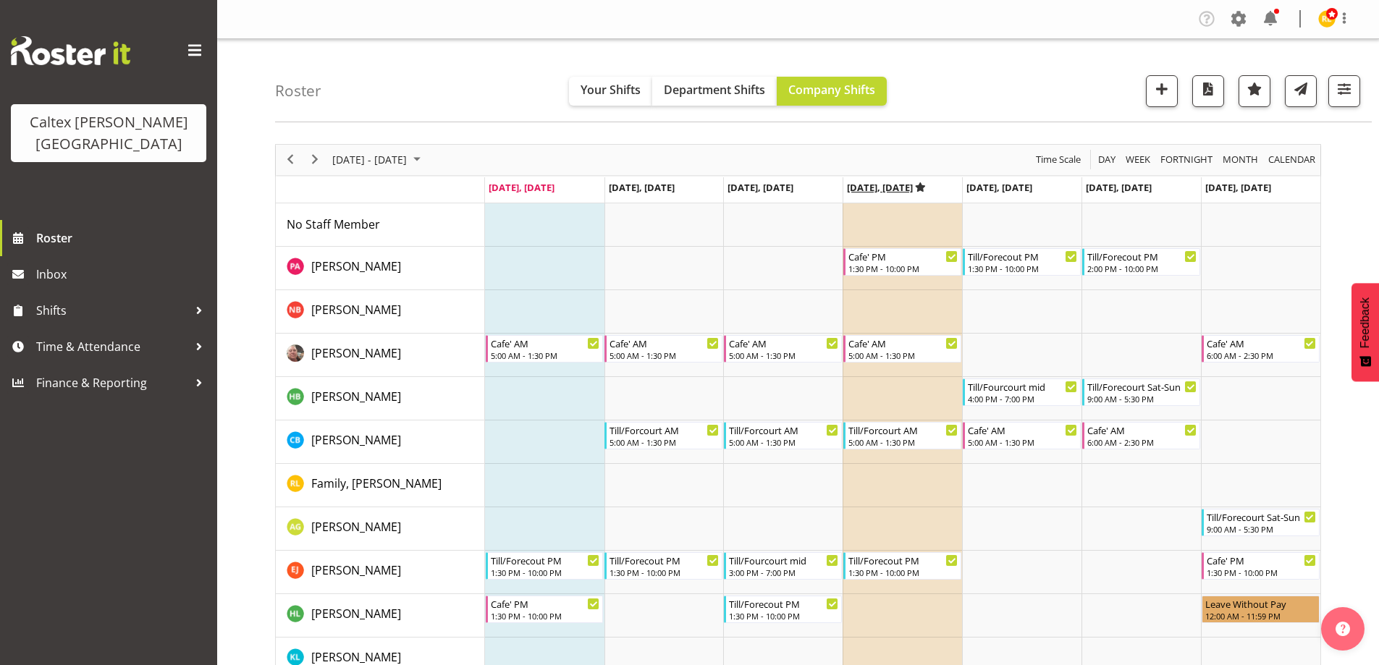
click at [926, 185] on icon "Timeline Week of August 11, 2025" at bounding box center [920, 186] width 11 height 9
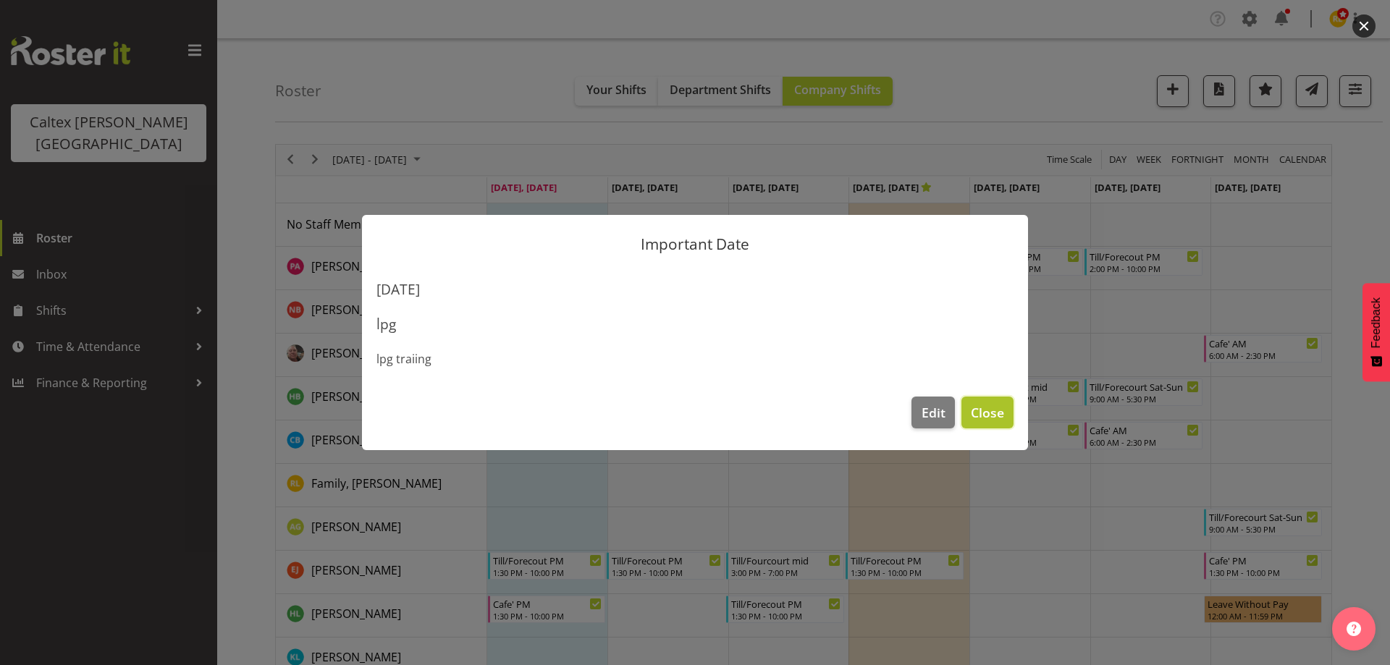
click at [1000, 407] on span "Close" at bounding box center [986, 412] width 33 height 19
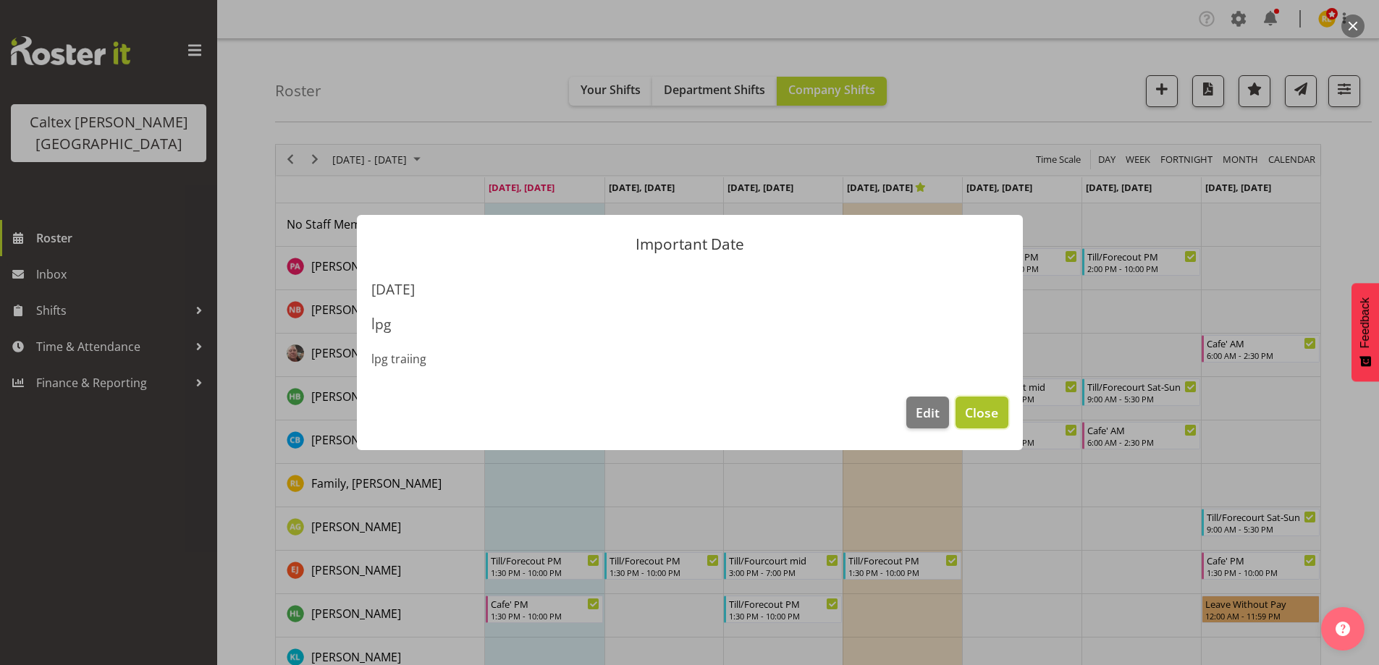
click at [981, 421] on span "Close" at bounding box center [981, 412] width 33 height 19
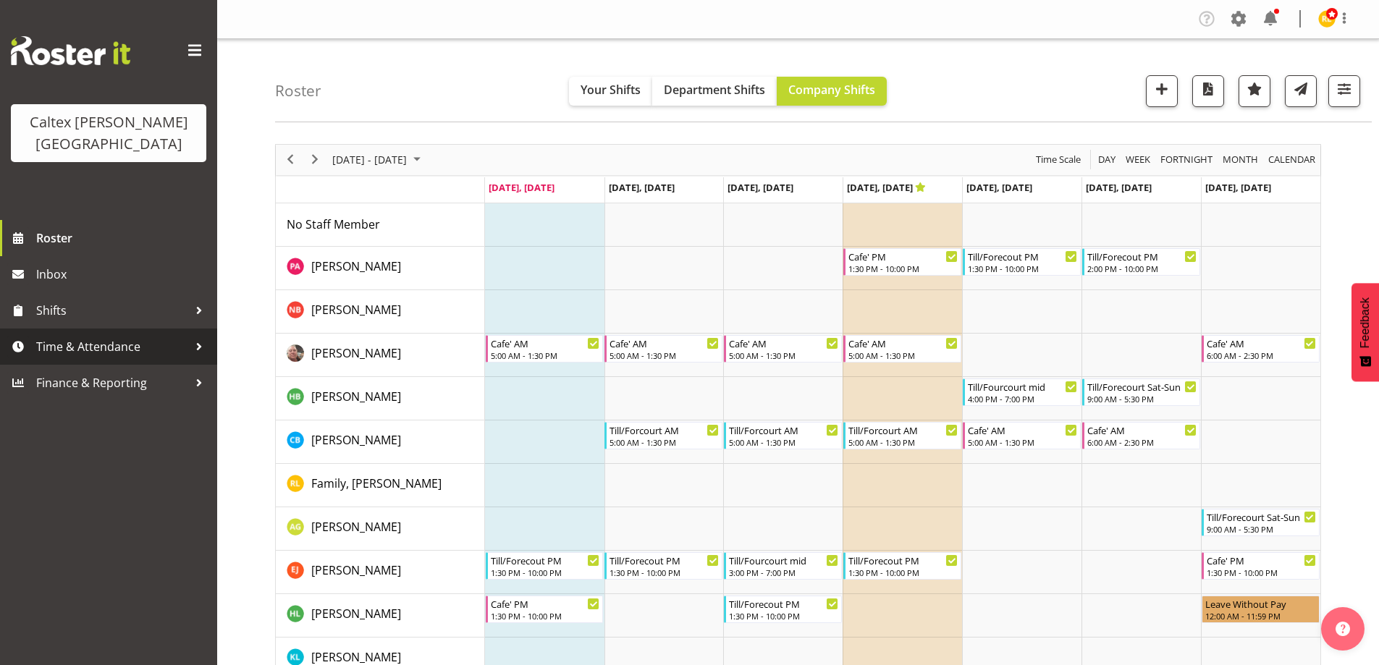
click at [199, 336] on div at bounding box center [199, 347] width 22 height 22
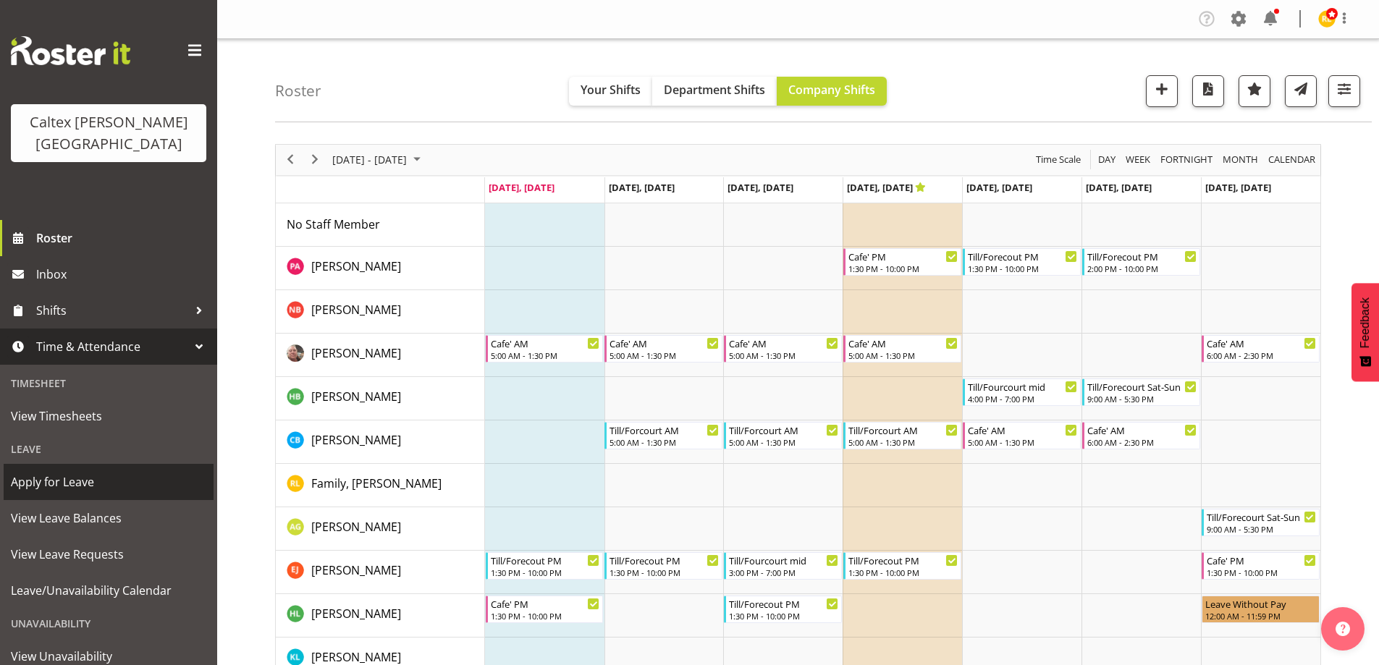
click at [40, 471] on span "Apply for Leave" at bounding box center [108, 482] width 195 height 22
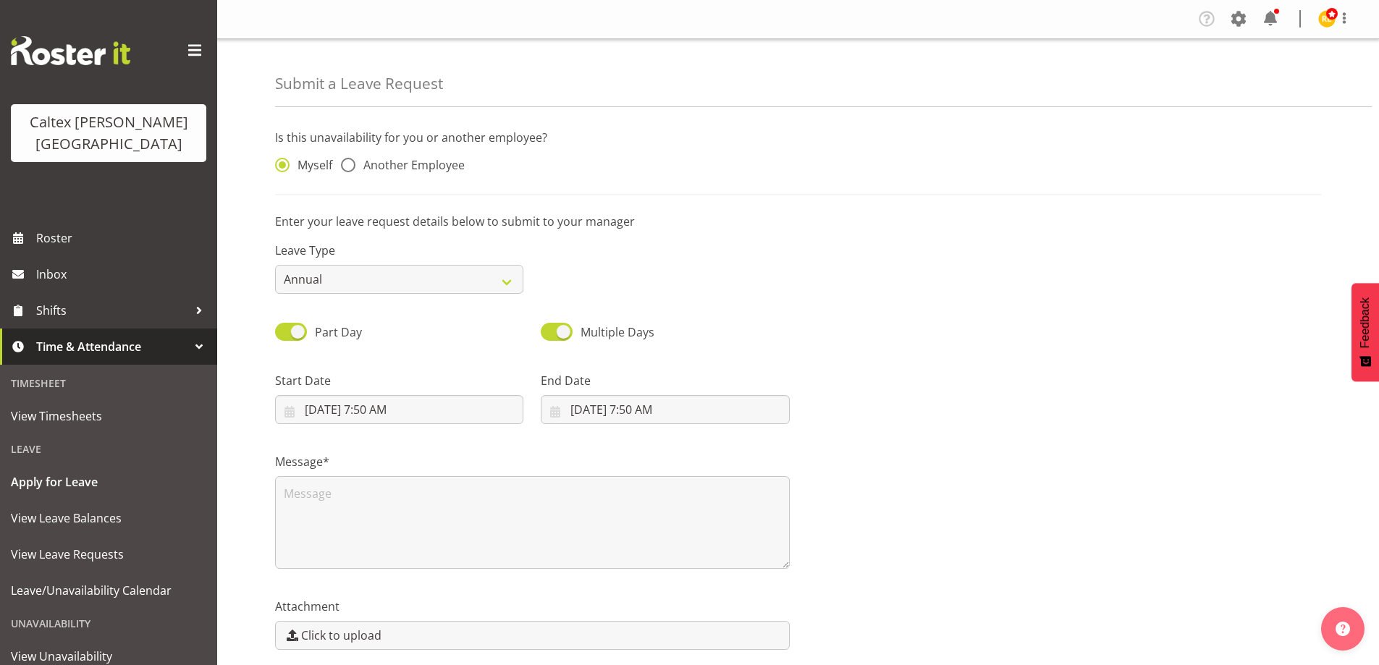
click at [355, 174] on div "Myself Another Employee" at bounding box center [399, 167] width 248 height 19
click at [350, 170] on span at bounding box center [348, 165] width 14 height 14
click at [350, 170] on input "Another Employee" at bounding box center [345, 165] width 9 height 9
radio input "true"
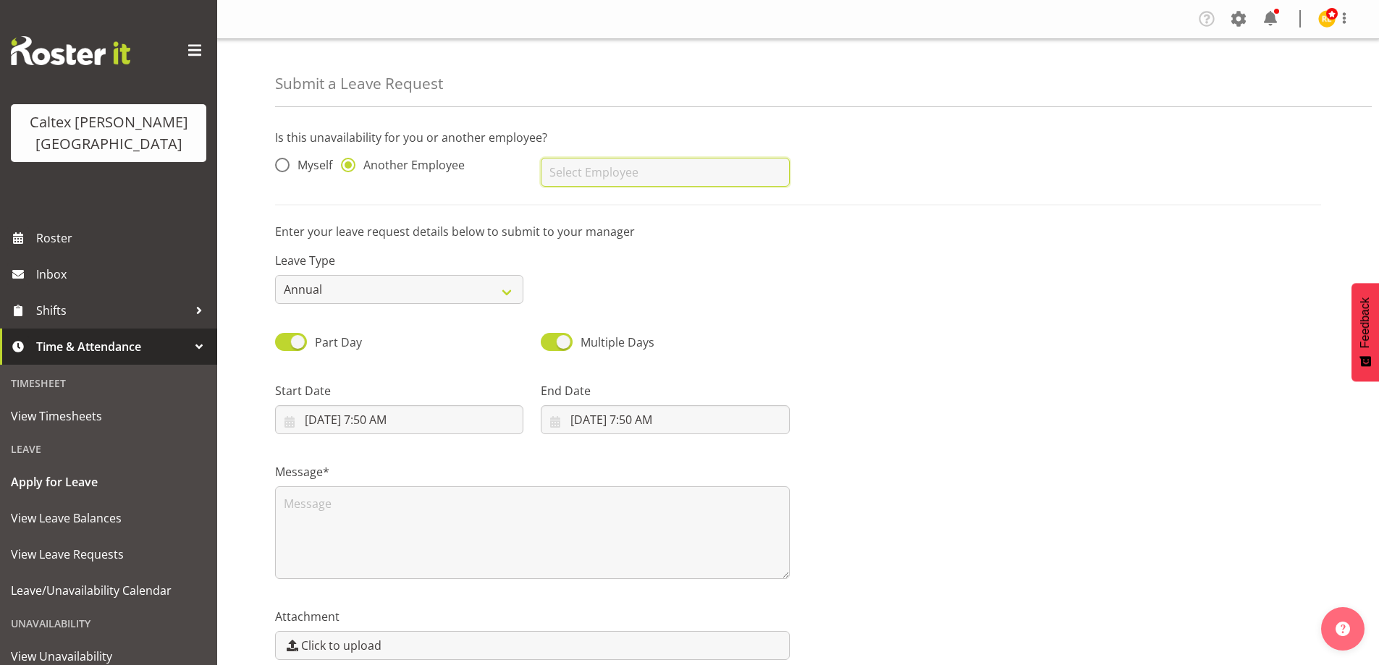
click at [587, 174] on input "text" at bounding box center [665, 172] width 248 height 29
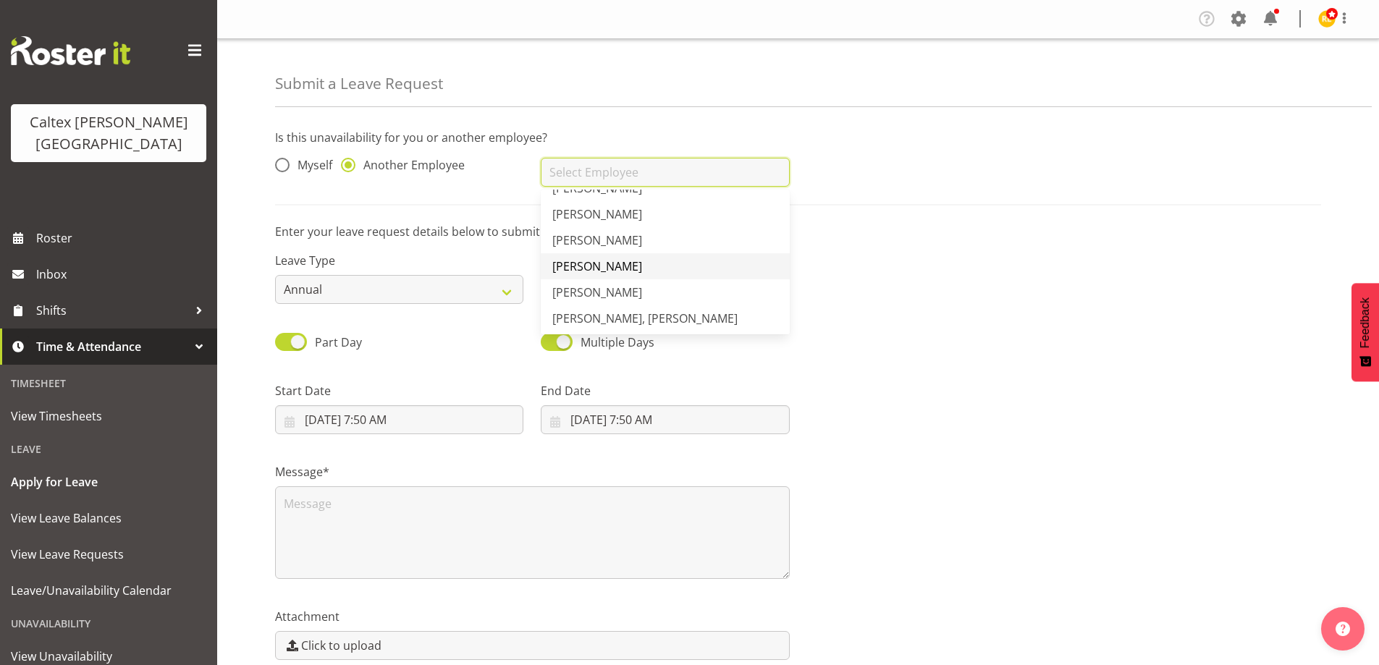
scroll to position [258, 0]
click at [611, 316] on span "[PERSON_NAME], [PERSON_NAME]" at bounding box center [644, 316] width 185 height 16
type input "[PERSON_NAME], [PERSON_NAME]"
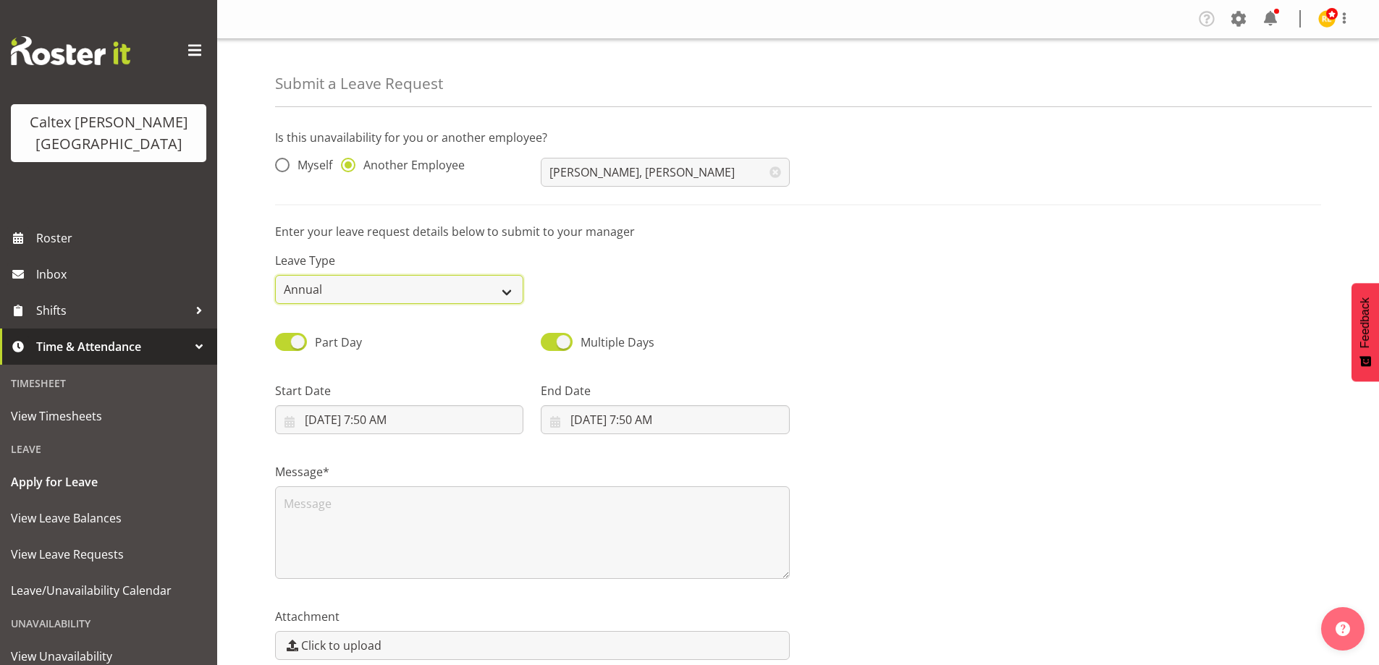
click at [499, 288] on select "Annual Sick Leave Without Pay Bereavement Domestic Violence Parental Jury Servi…" at bounding box center [399, 289] width 248 height 29
select select "Sick"
click at [275, 275] on select "Annual Sick Leave Without Pay Bereavement Domestic Violence Parental Jury Servi…" at bounding box center [399, 289] width 248 height 29
click at [394, 418] on input "8/11/2025, 7:50 AM" at bounding box center [399, 419] width 248 height 29
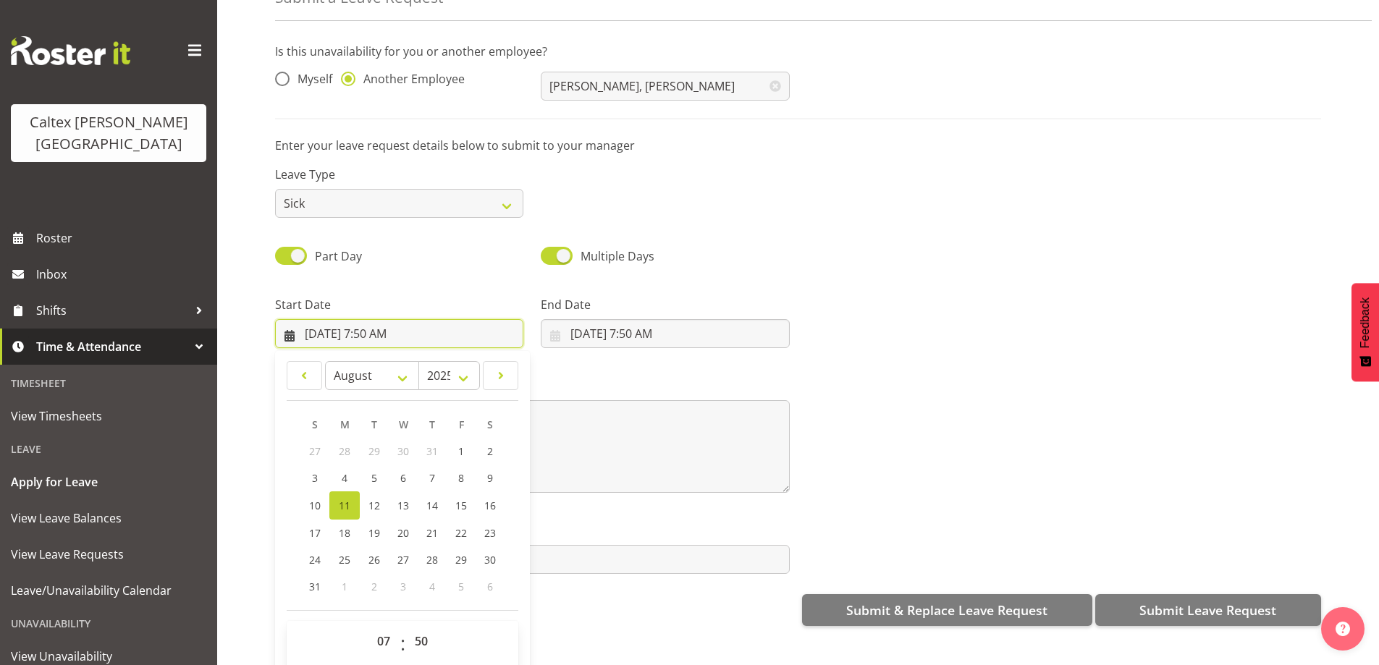
scroll to position [69, 0]
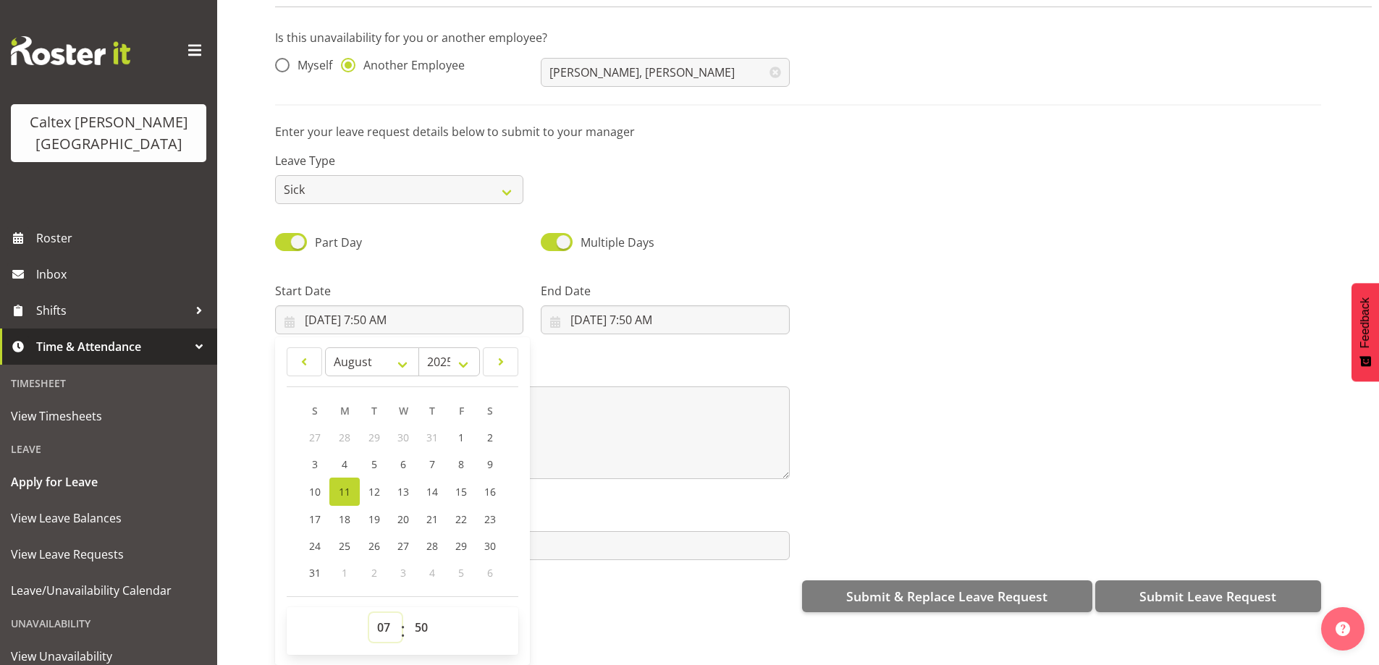
click at [379, 622] on select "00 01 02 03 04 05 06 07 08 09 10 11 12 13 14 15 16 17 18 19 20 21 22 23" at bounding box center [385, 627] width 33 height 29
select select "9"
click at [369, 613] on select "00 01 02 03 04 05 06 07 08 09 10 11 12 13 14 15 16 17 18 19 20 21 22 23" at bounding box center [385, 627] width 33 height 29
type input "8/11/2025, 9:50 AM"
click at [421, 624] on select "00 01 02 03 04 05 06 07 08 09 10 11 12 13 14 15 16 17 18 19 20 21 22 23 24 25 2…" at bounding box center [423, 627] width 33 height 29
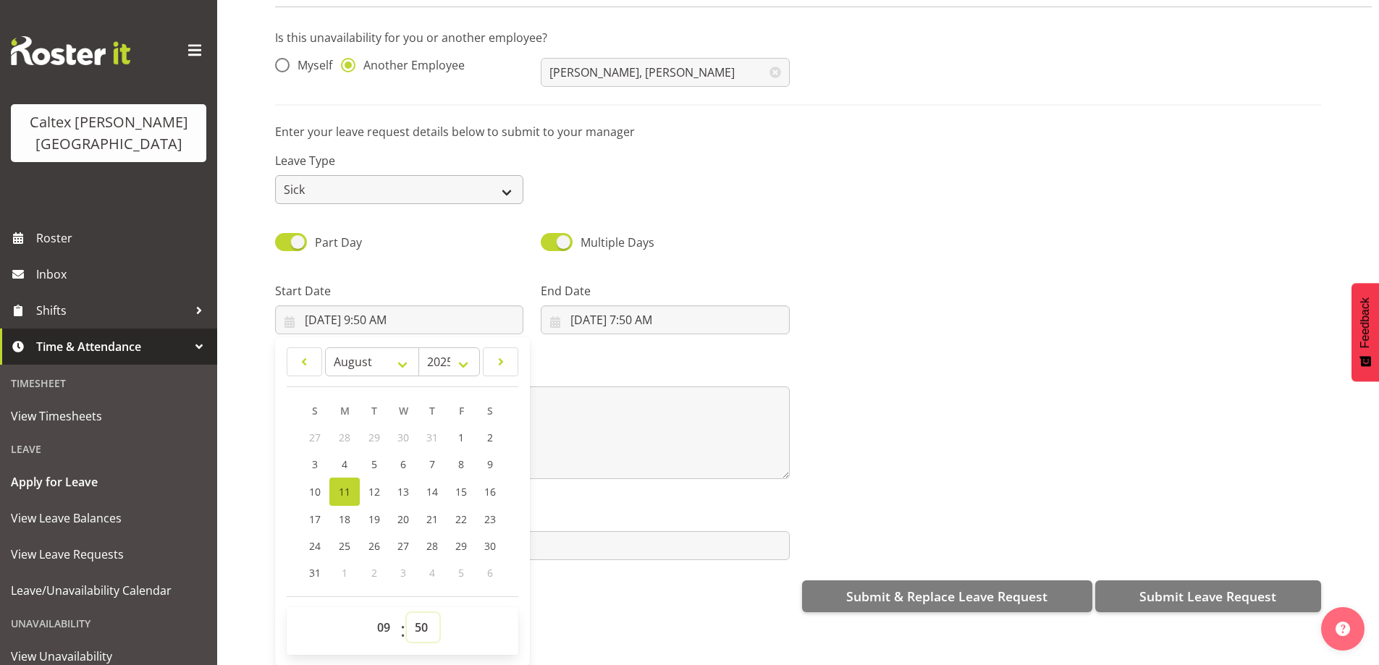
select select "0"
click at [407, 613] on select "00 01 02 03 04 05 06 07 08 09 10 11 12 13 14 15 16 17 18 19 20 21 22 23 24 25 2…" at bounding box center [423, 627] width 33 height 29
type input "8/11/2025, 9:00 AM"
click at [604, 366] on label "Message*" at bounding box center [532, 371] width 515 height 17
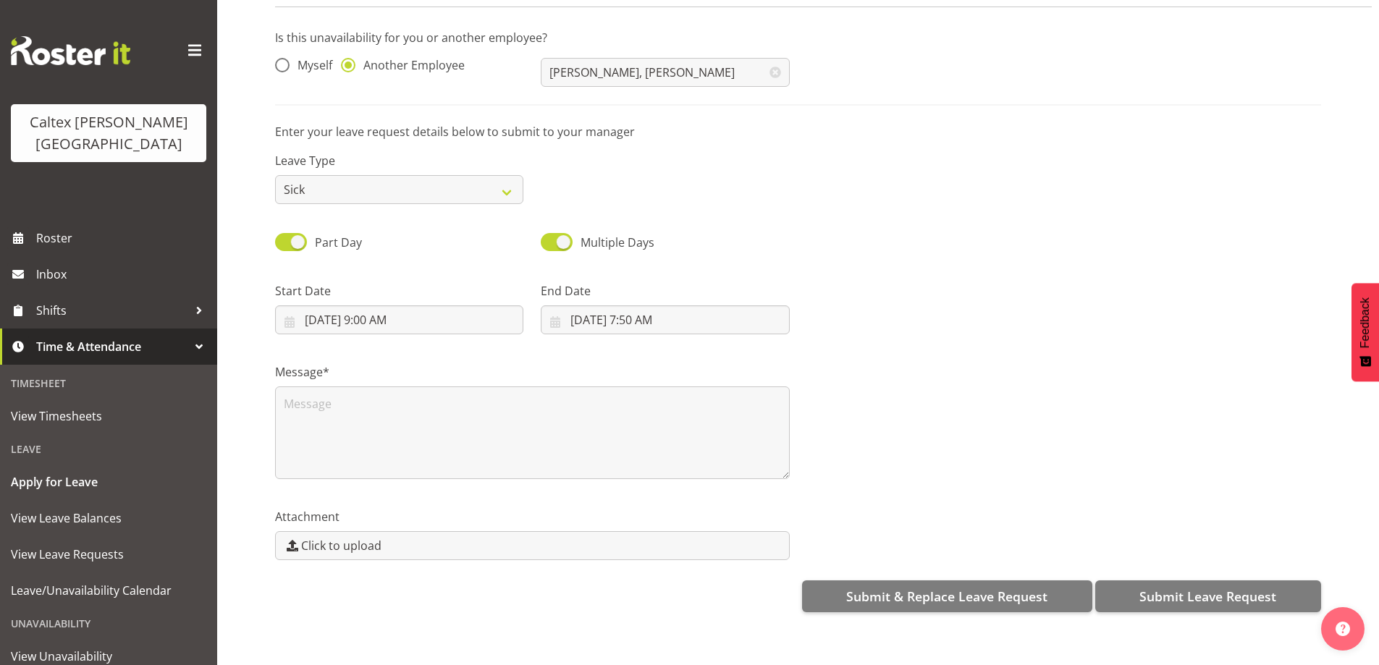
scroll to position [0, 0]
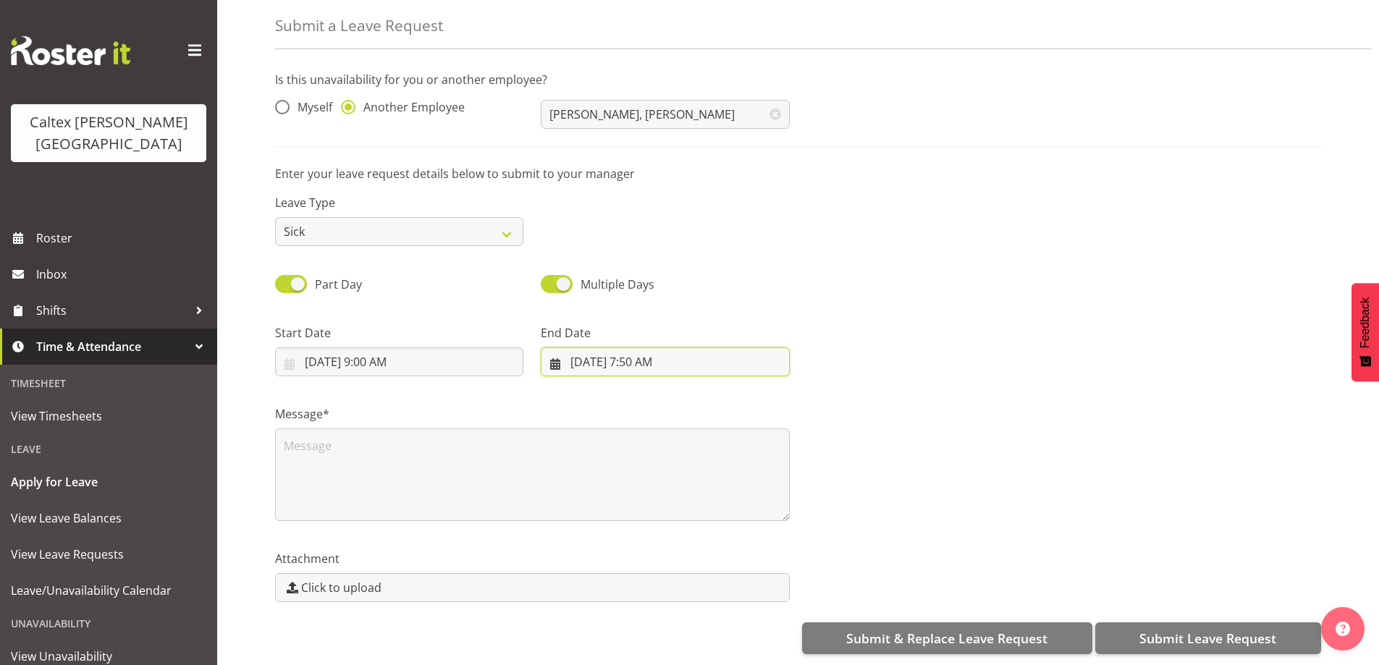
click at [651, 352] on input "8/11/2025, 7:50 AM" at bounding box center [665, 361] width 248 height 29
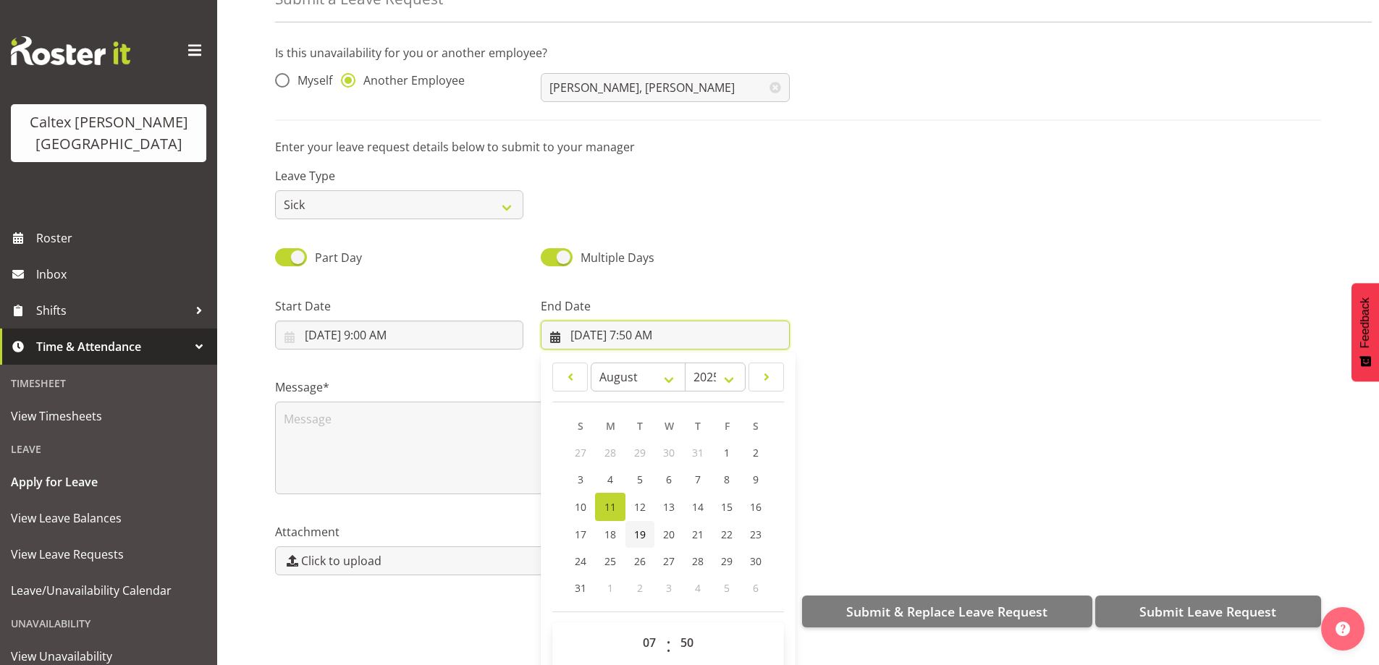
scroll to position [42, 0]
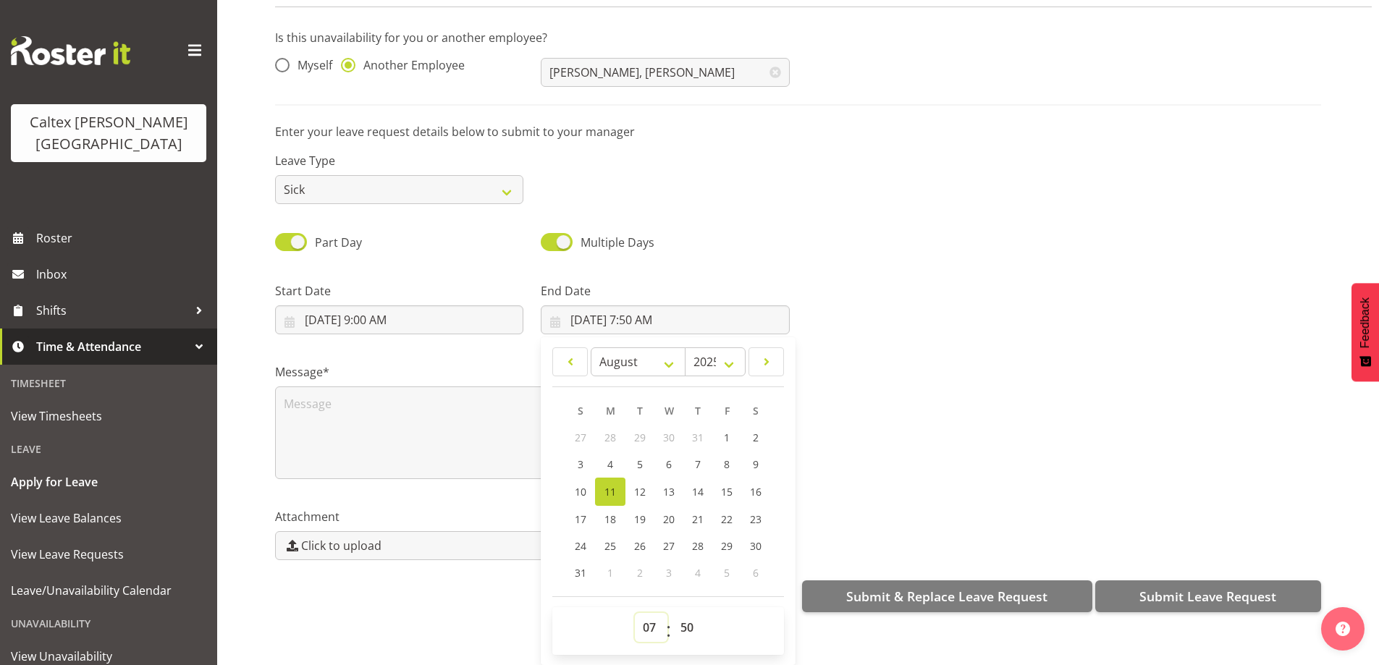
click at [650, 619] on select "00 01 02 03 04 05 06 07 08 09 10 11 12 13 14 15 16 17 18 19 20 21 22 23" at bounding box center [651, 627] width 33 height 29
select select "13"
click at [635, 613] on select "00 01 02 03 04 05 06 07 08 09 10 11 12 13 14 15 16 17 18 19 20 21 22 23" at bounding box center [651, 627] width 33 height 29
type input "8/11/2025, 1:50 PM"
click at [683, 614] on select "00 01 02 03 04 05 06 07 08 09 10 11 12 13 14 15 16 17 18 19 20 21 22 23 24 25 2…" at bounding box center [688, 627] width 33 height 29
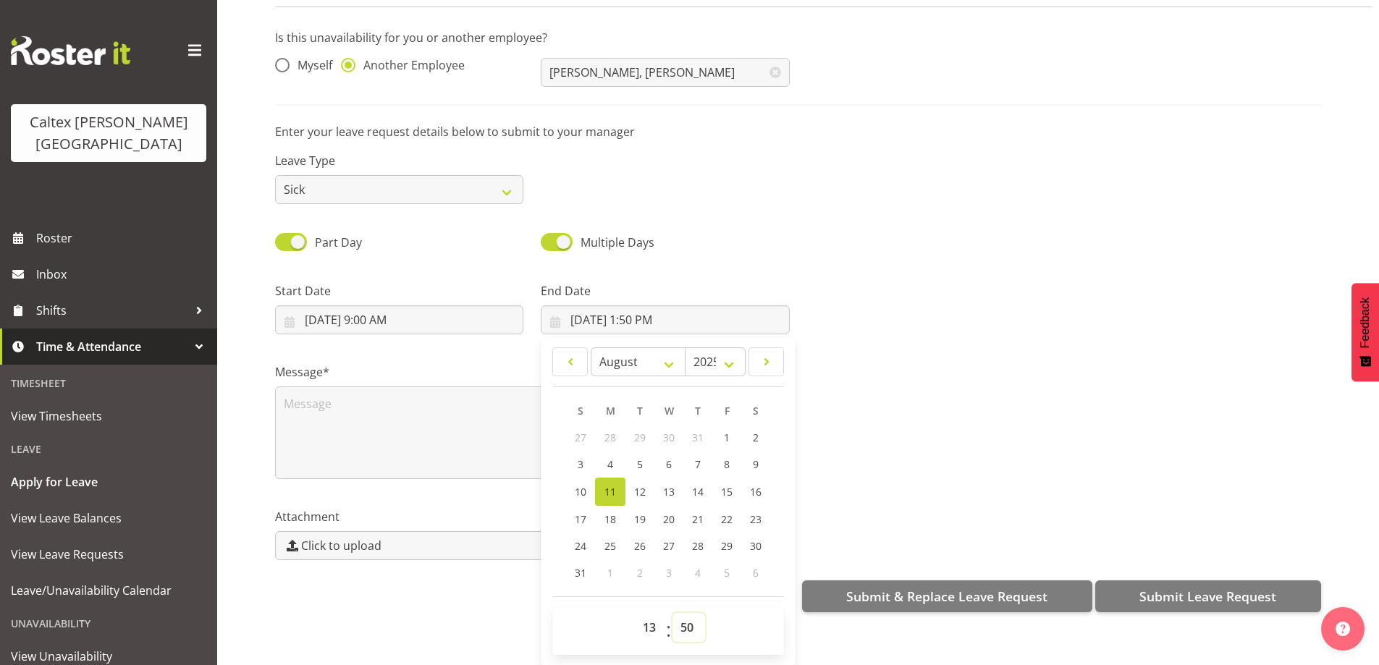
select select "30"
click at [672, 613] on select "00 01 02 03 04 05 06 07 08 09 10 11 12 13 14 15 16 17 18 19 20 21 22 23 24 25 2…" at bounding box center [688, 627] width 33 height 29
type input "8/11/2025, 1:30 PM"
click at [942, 262] on div at bounding box center [1064, 302] width 532 height 81
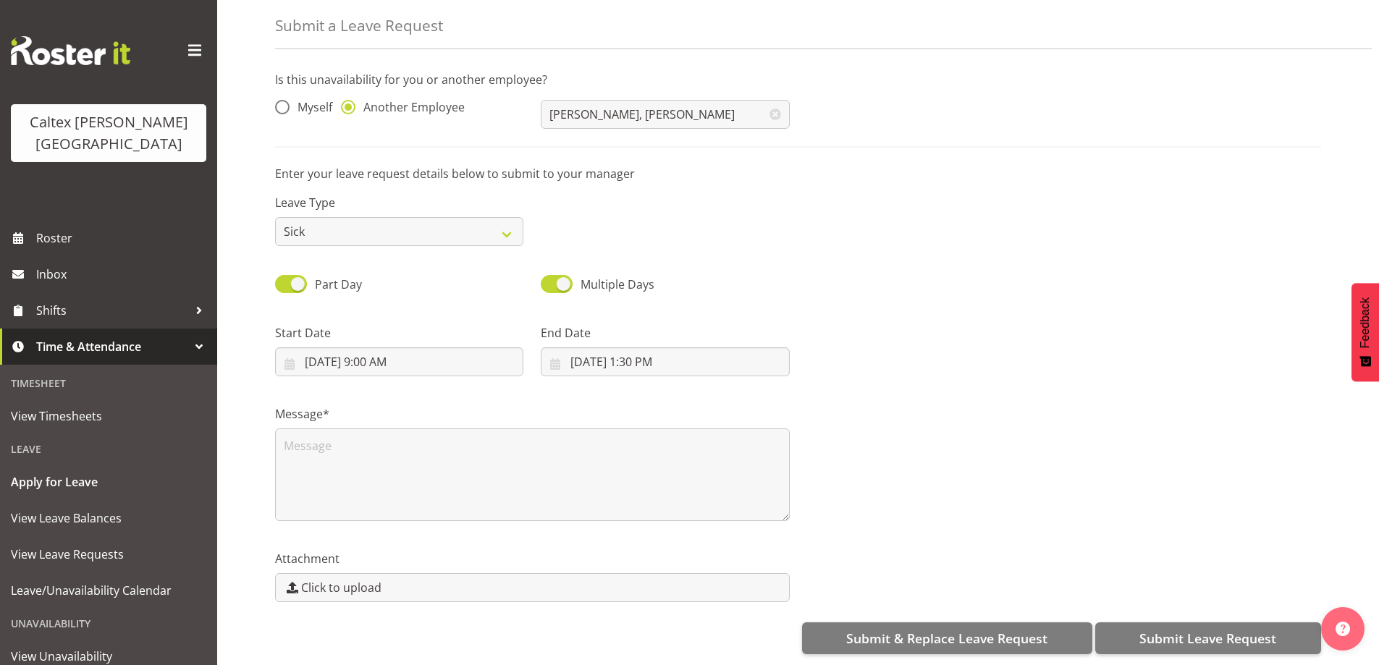
scroll to position [0, 0]
click at [398, 449] on textarea at bounding box center [532, 474] width 515 height 93
click at [528, 441] on textarea "heachae" at bounding box center [532, 474] width 515 height 93
drag, startPoint x: 315, startPoint y: 435, endPoint x: 958, endPoint y: 246, distance: 670.5
click at [958, 255] on div "Part Day Multiple Days" at bounding box center [797, 279] width 1063 height 49
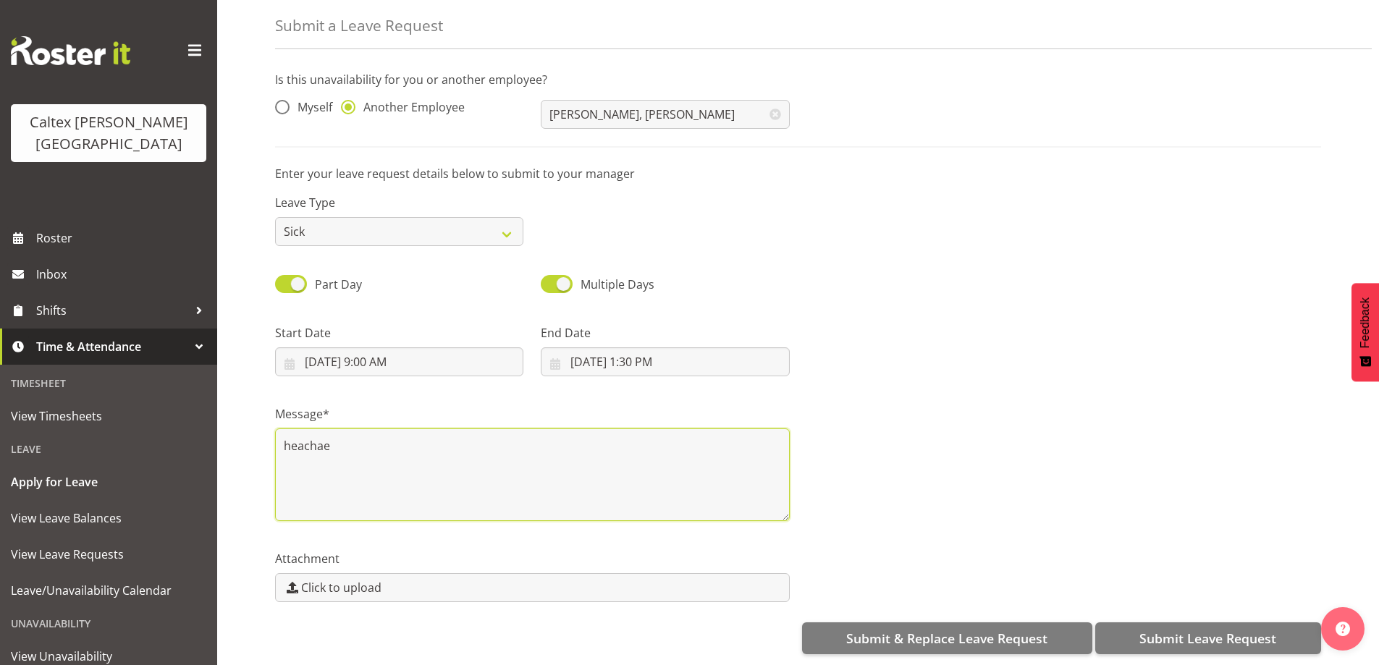
click at [342, 434] on textarea "heachae" at bounding box center [532, 474] width 515 height 93
click at [398, 481] on textarea "headache" at bounding box center [532, 474] width 515 height 93
type textarea "headache"
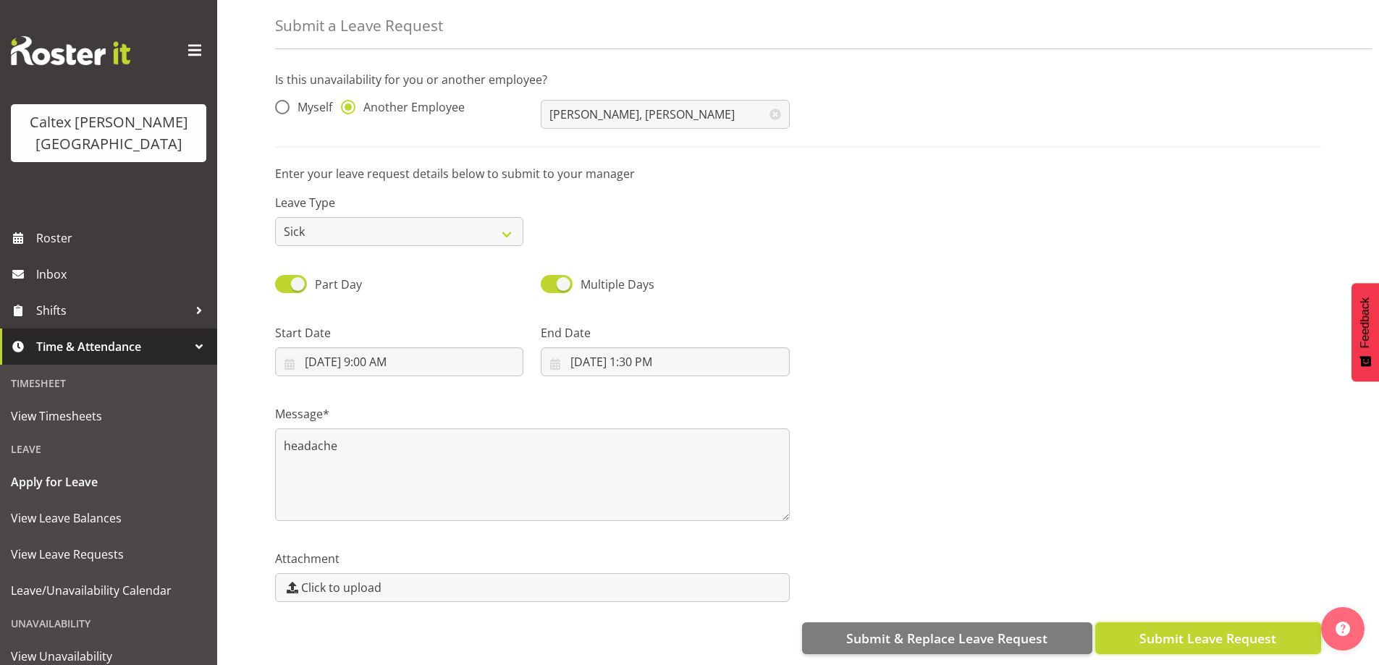
click at [1232, 629] on span "Submit Leave Request" at bounding box center [1207, 638] width 137 height 19
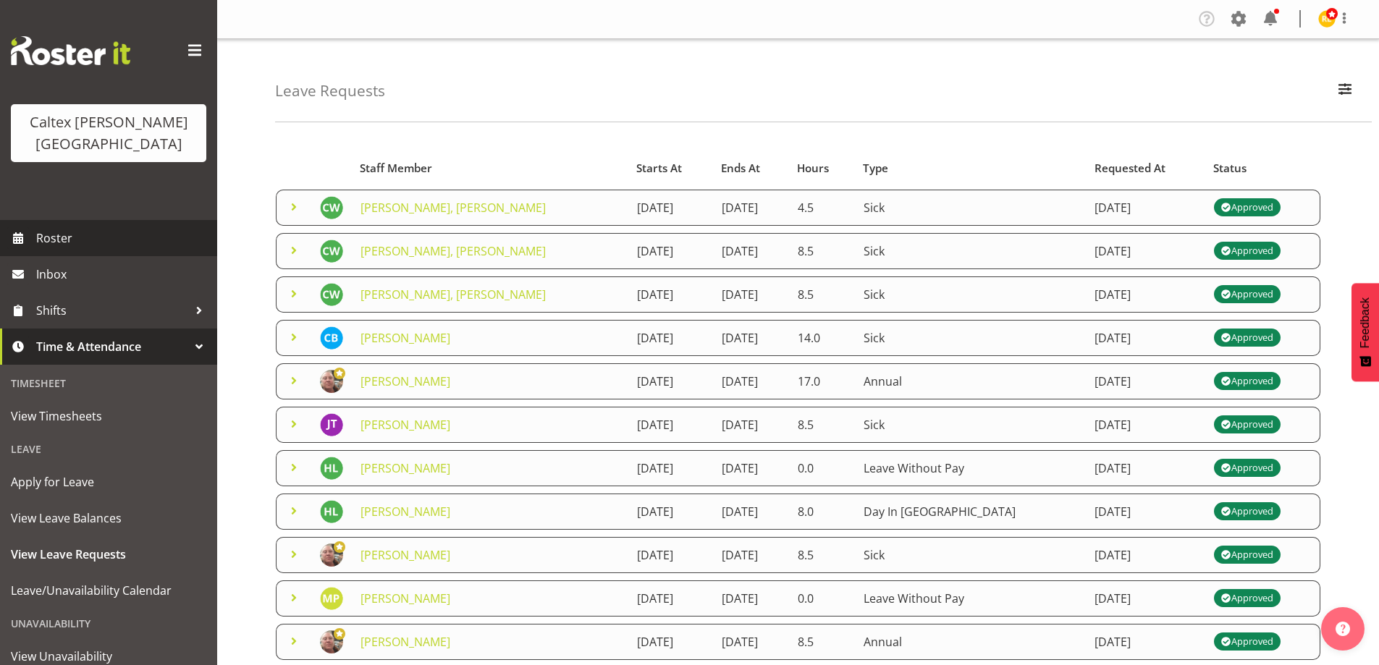
click at [51, 227] on span "Roster" at bounding box center [123, 238] width 174 height 22
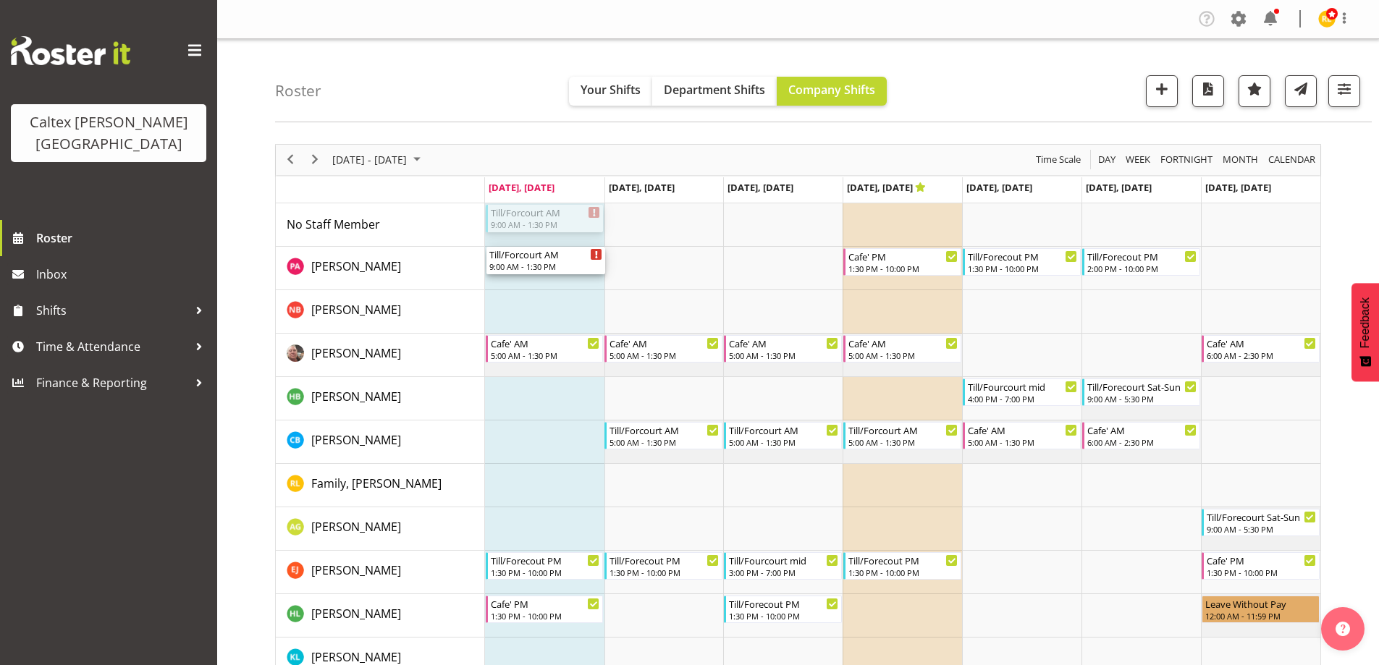
drag, startPoint x: 517, startPoint y: 220, endPoint x: 528, endPoint y: 282, distance: 63.2
click at [528, 282] on div "Till/Forcourt AM 9:00 AM - 1:30 PM Cafe' PM 1:30 PM - 10:00 PM Till/Forecout PM…" at bounding box center [902, 564] width 835 height 723
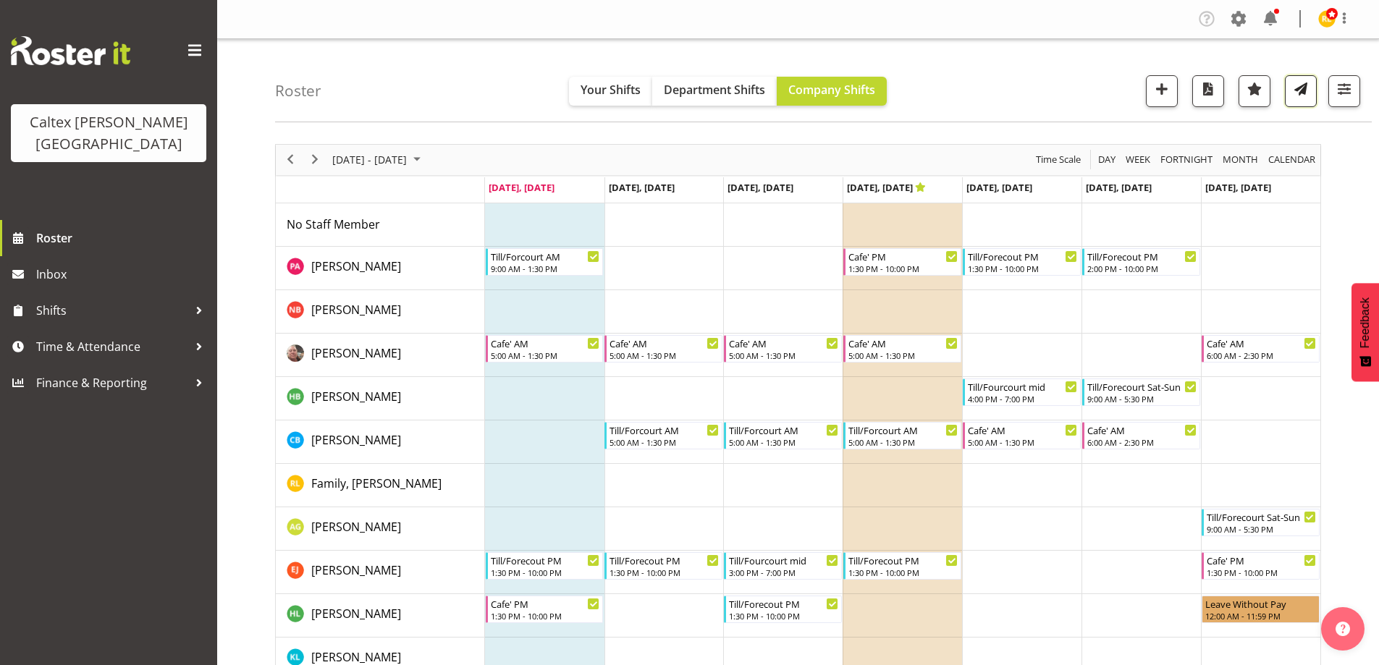
click at [1304, 85] on span "button" at bounding box center [1300, 89] width 19 height 19
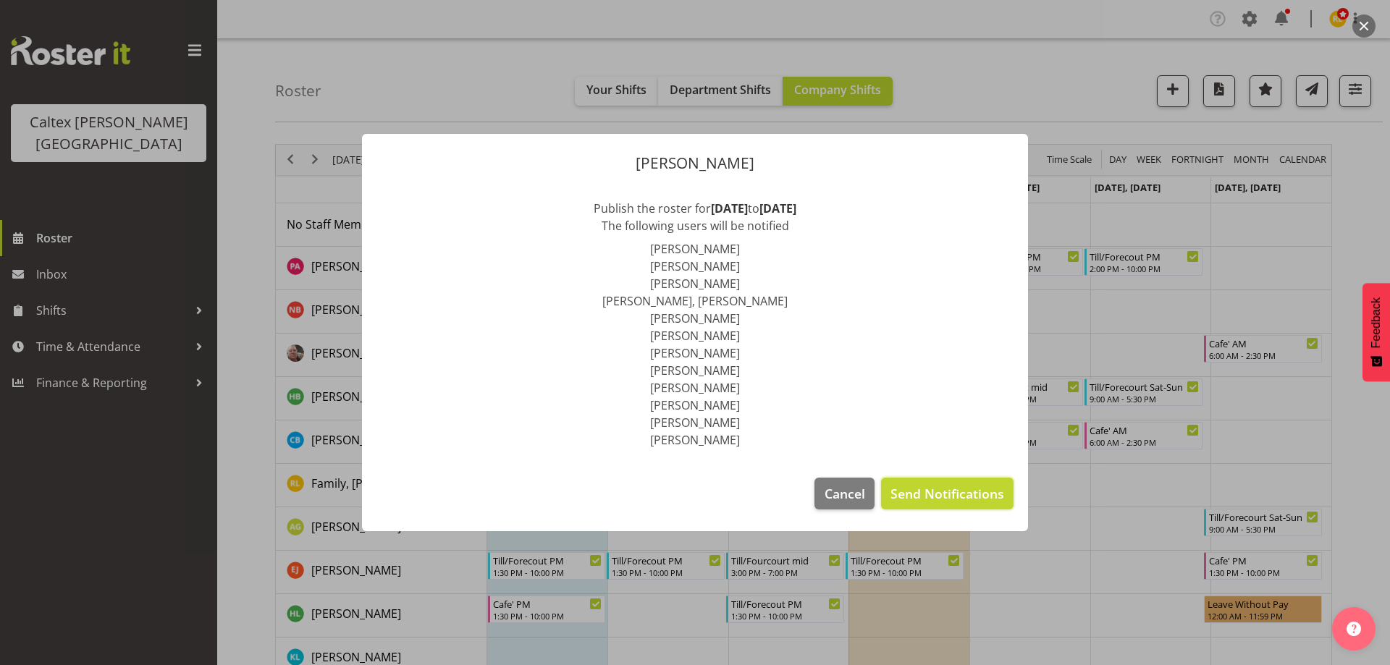
click at [928, 491] on span "Send Notifications" at bounding box center [947, 493] width 114 height 19
